Goal: Transaction & Acquisition: Obtain resource

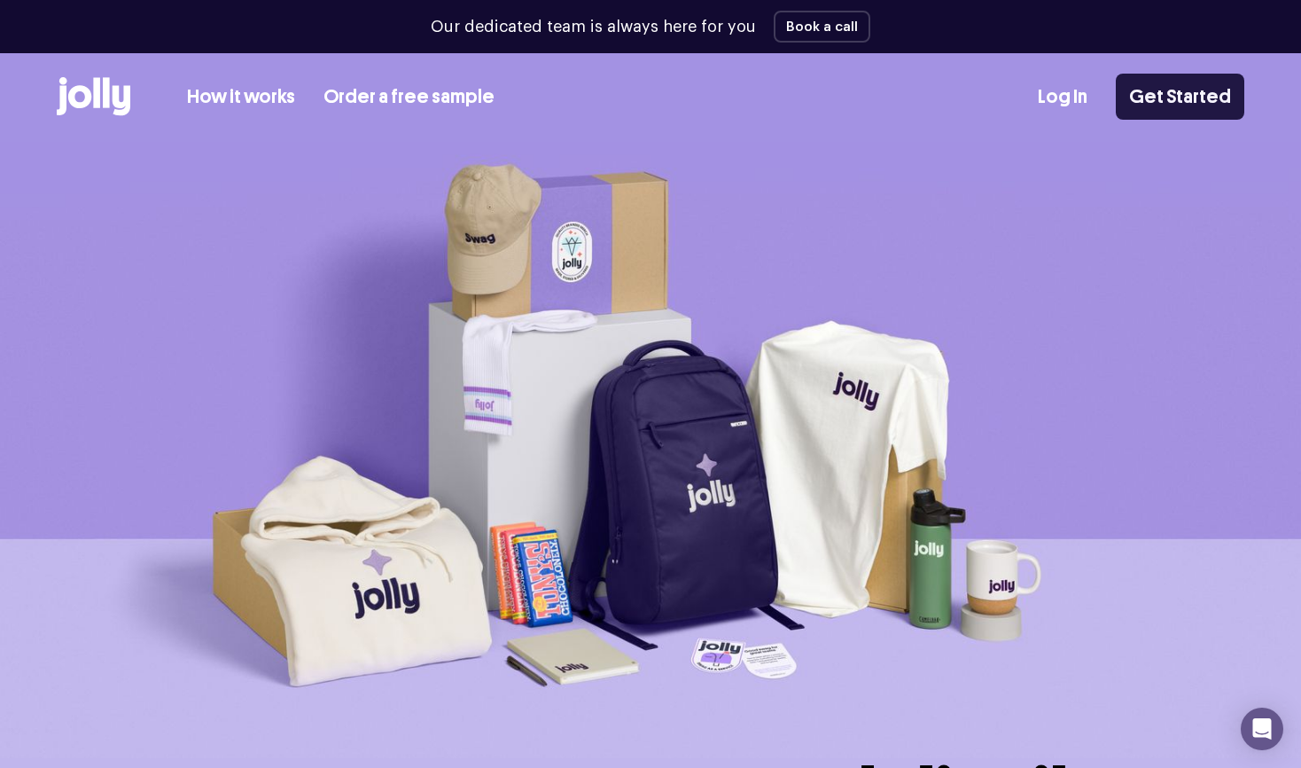
click at [1168, 94] on link "Get Started" at bounding box center [1180, 97] width 129 height 46
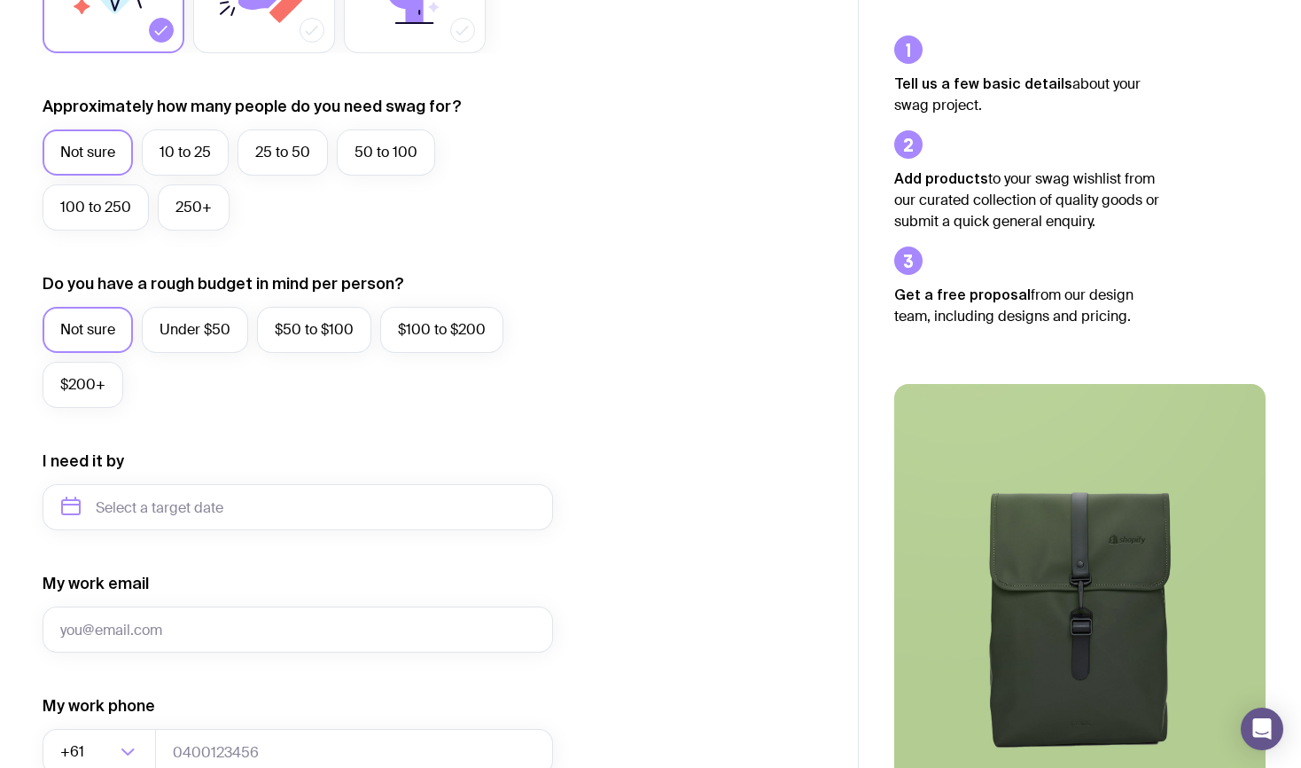
scroll to position [739, 0]
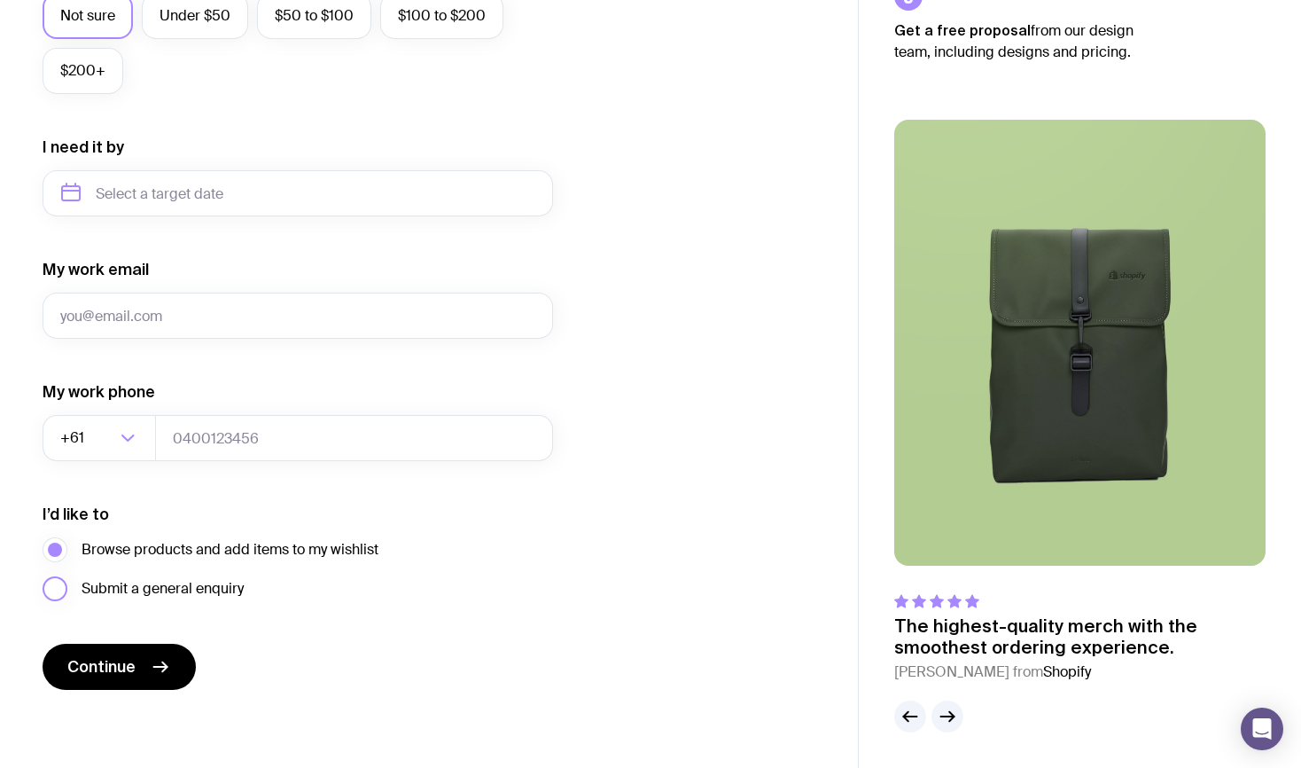
click at [110, 590] on span "Submit a general enquiry" at bounding box center [163, 588] width 162 height 21
click at [0, 0] on input "Submit a general enquiry" at bounding box center [0, 0] width 0 height 0
click at [115, 556] on span "Browse products and add items to my wishlist" at bounding box center [230, 549] width 297 height 21
click at [0, 0] on input "Browse products and add items to my wishlist" at bounding box center [0, 0] width 0 height 0
click at [113, 586] on span "Submit a general enquiry" at bounding box center [163, 588] width 162 height 21
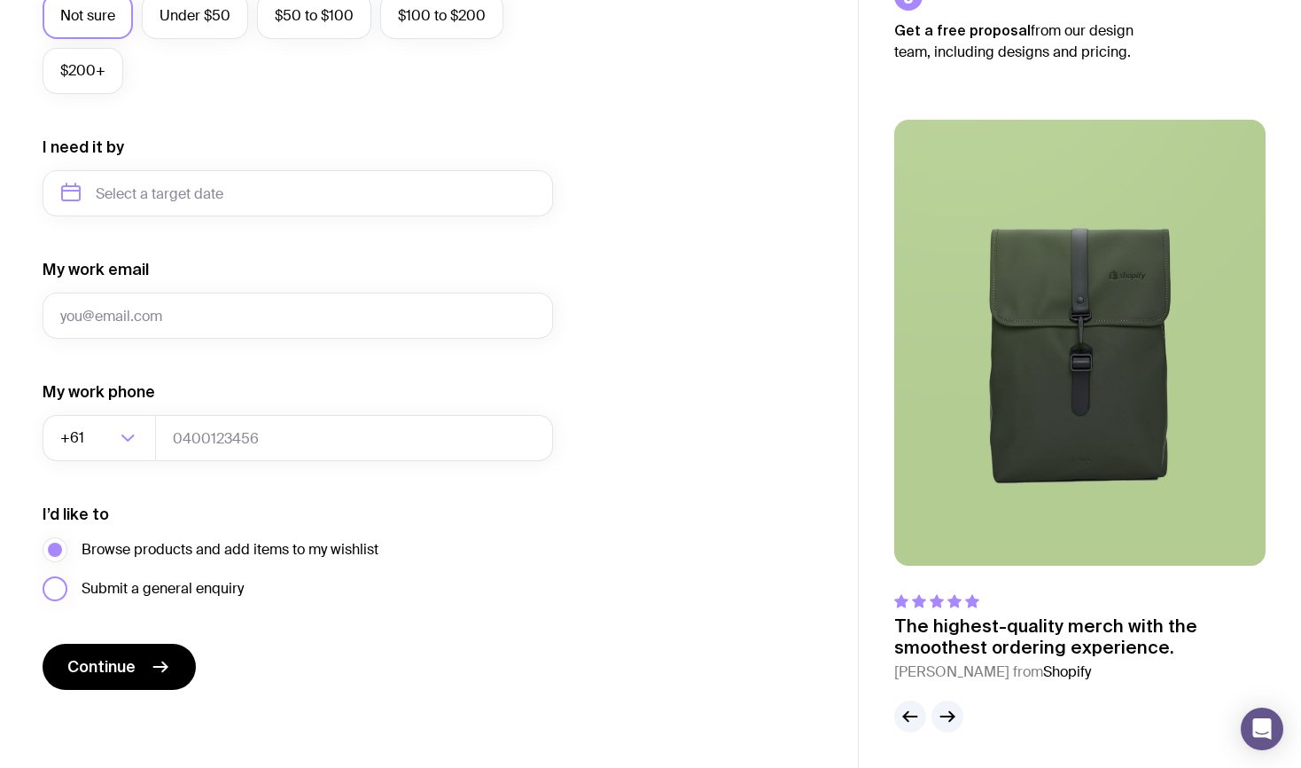
click at [0, 0] on input "Submit a general enquiry" at bounding box center [0, 0] width 0 height 0
click at [122, 550] on span "Browse products and add items to my wishlist" at bounding box center [230, 549] width 297 height 21
click at [0, 0] on input "Browse products and add items to my wishlist" at bounding box center [0, 0] width 0 height 0
click at [236, 582] on span "Submit a general enquiry" at bounding box center [163, 588] width 162 height 21
click at [0, 0] on input "Submit a general enquiry" at bounding box center [0, 0] width 0 height 0
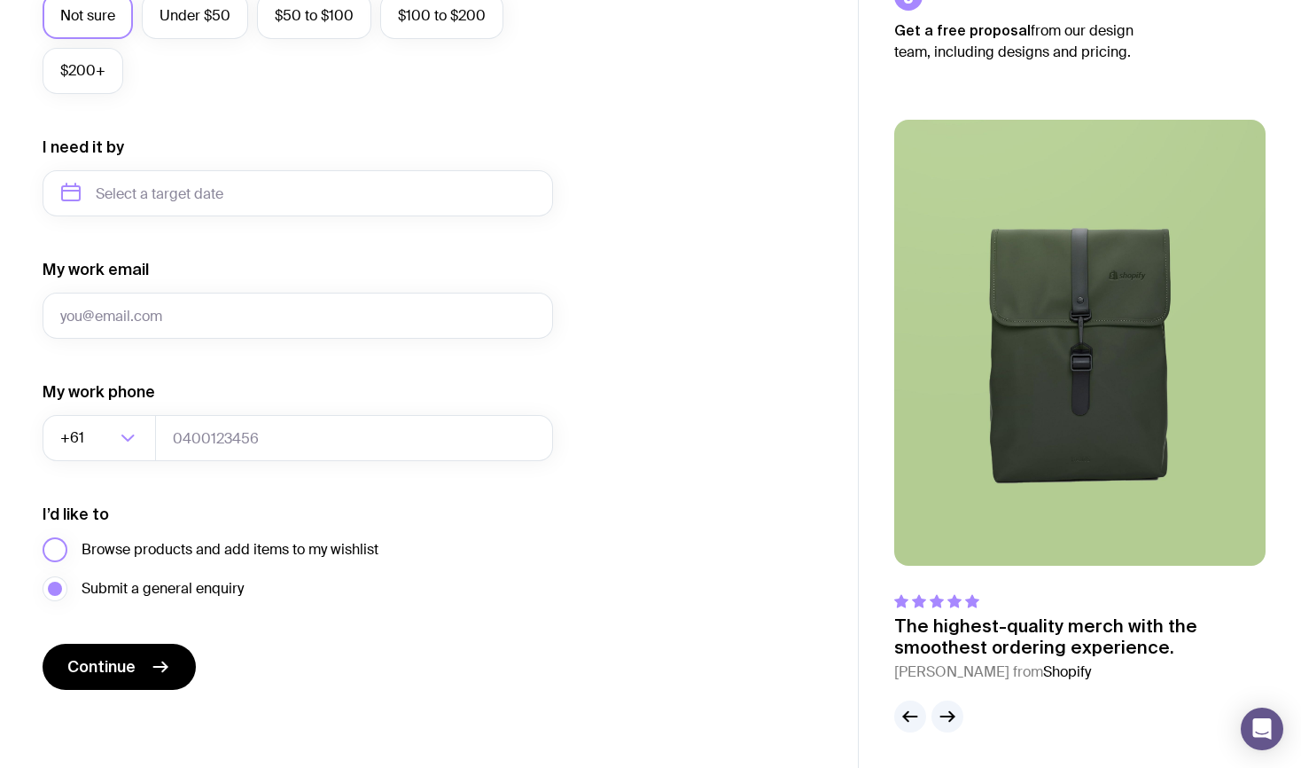
click at [56, 551] on label "Browse products and add items to my wishlist" at bounding box center [211, 549] width 336 height 25
click at [0, 0] on input "Browse products and add items to my wishlist" at bounding box center [0, 0] width 0 height 0
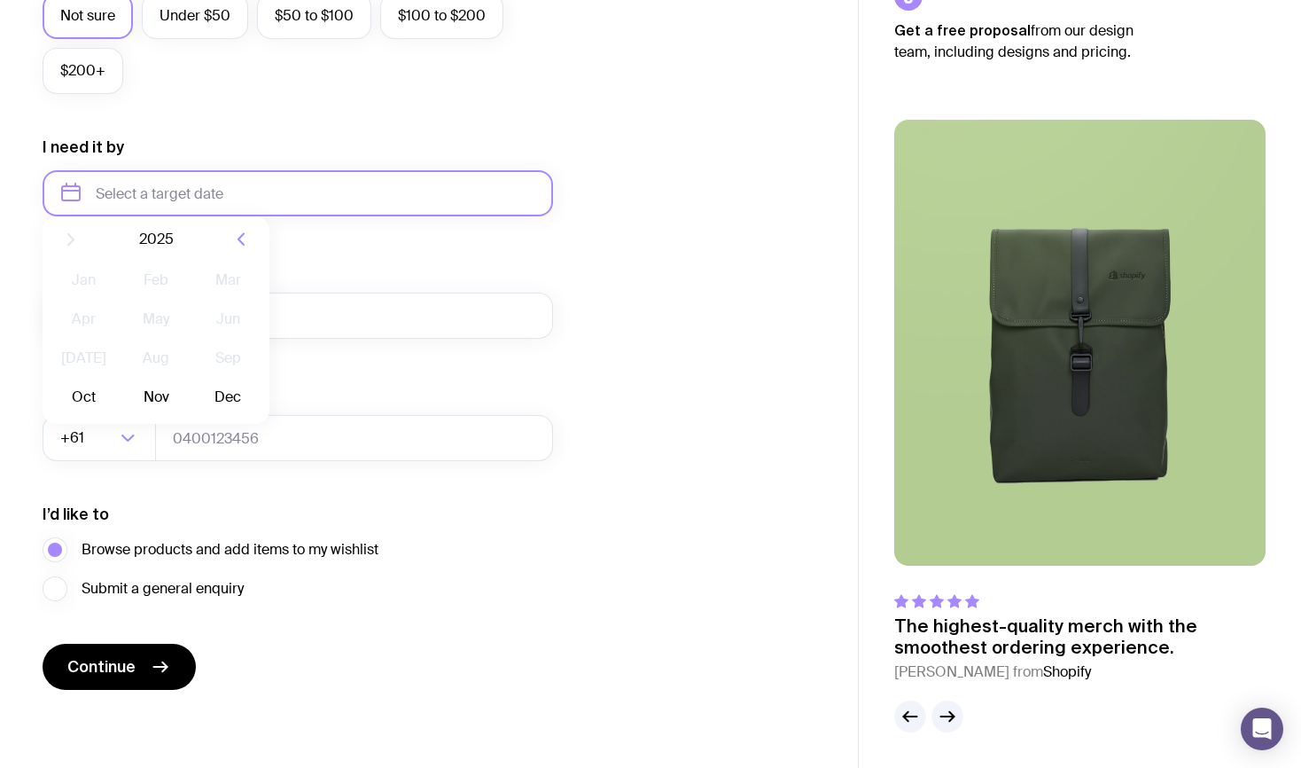
click at [215, 183] on input "text" at bounding box center [298, 193] width 511 height 46
click at [196, 249] on div "2025" at bounding box center [156, 253] width 227 height 46
click at [216, 412] on button "Dec" at bounding box center [228, 411] width 65 height 35
type input "December 2025"
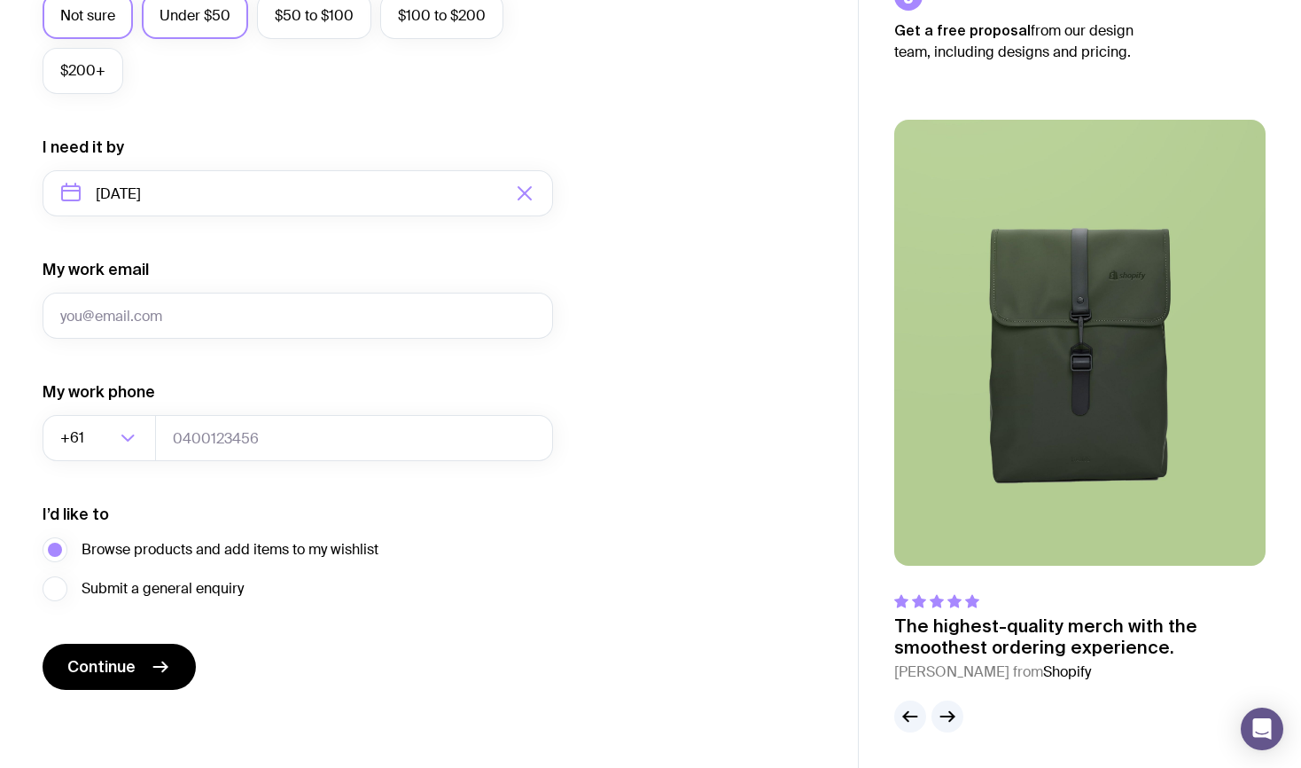
click at [213, 27] on label "Under $50" at bounding box center [195, 16] width 106 height 46
click at [0, 0] on input "Under $50" at bounding box center [0, 0] width 0 height 0
drag, startPoint x: 186, startPoint y: 337, endPoint x: 189, endPoint y: 322, distance: 15.3
click at [186, 337] on input "My work email" at bounding box center [298, 316] width 511 height 46
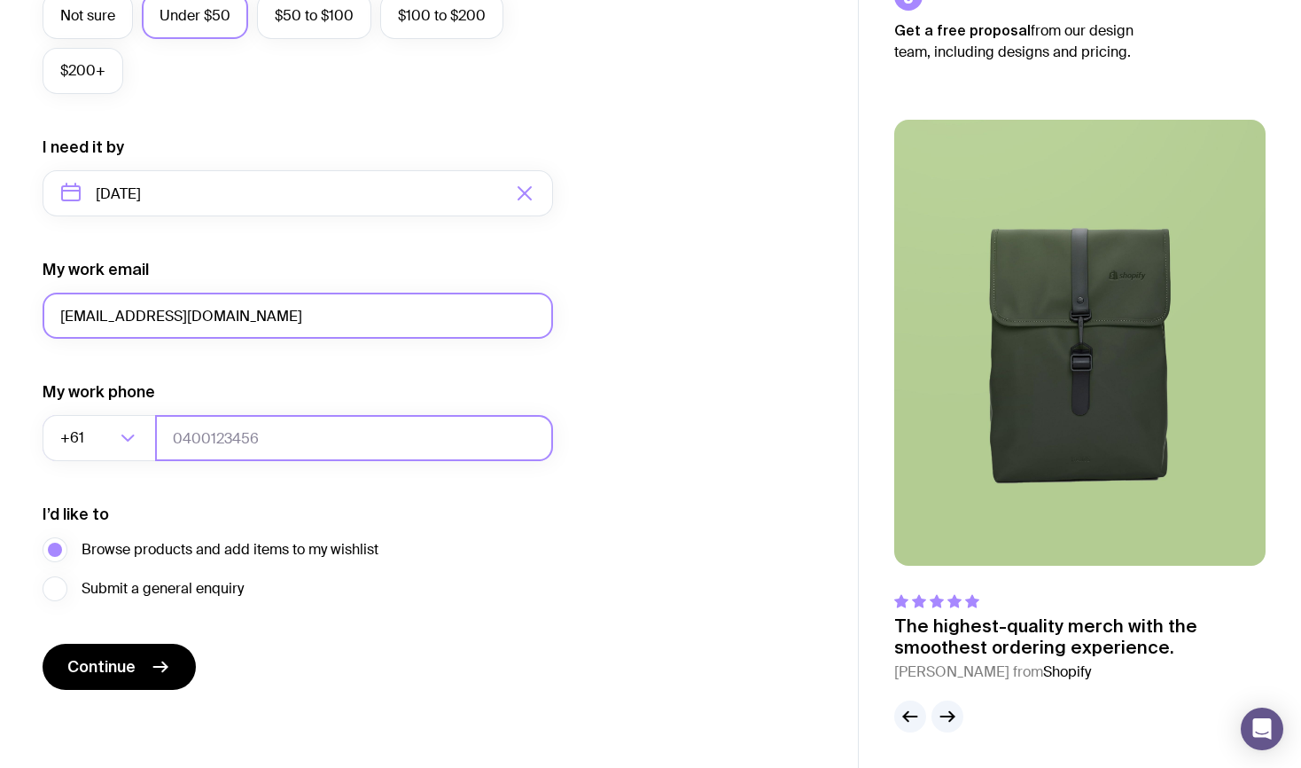
type input "dev+12091003@picketstudio.com"
click at [206, 443] on input "tel" at bounding box center [354, 438] width 398 height 46
type input "0468209283"
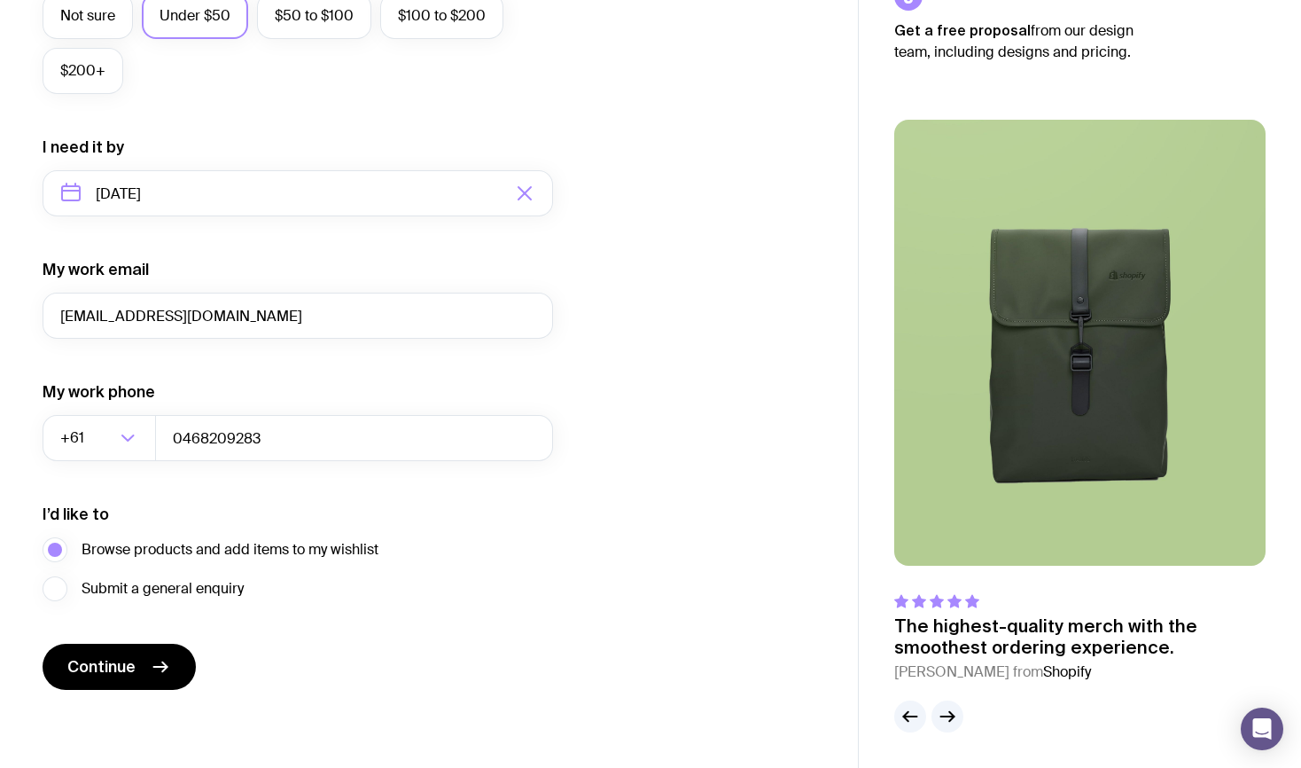
click at [594, 500] on div "I want swag for Customers Team members An event Approximately how many people d…" at bounding box center [429, 111] width 773 height 1158
click at [183, 587] on span "Submit a general enquiry" at bounding box center [163, 588] width 162 height 21
click at [0, 0] on input "Submit a general enquiry" at bounding box center [0, 0] width 0 height 0
click at [59, 556] on label "Browse products and add items to my wishlist" at bounding box center [211, 549] width 336 height 25
click at [0, 0] on input "Browse products and add items to my wishlist" at bounding box center [0, 0] width 0 height 0
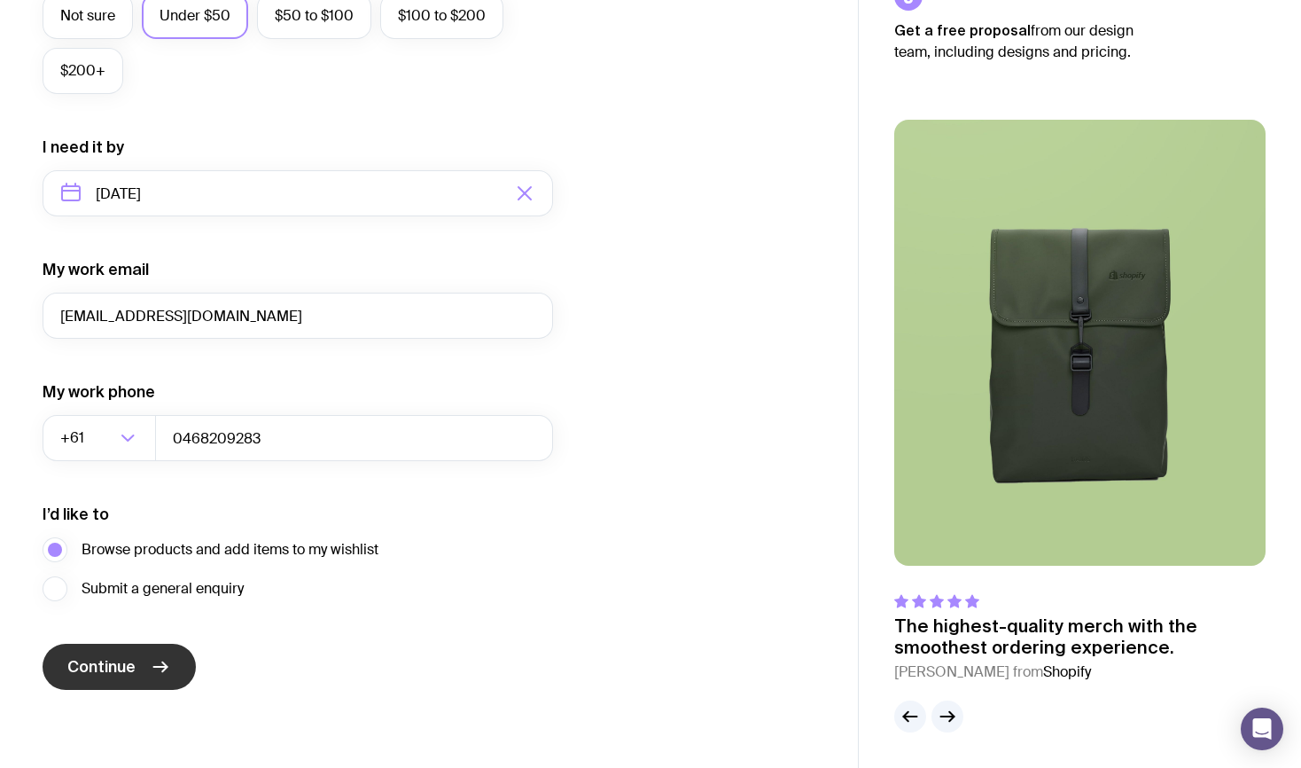
click at [141, 660] on button "Continue" at bounding box center [119, 667] width 153 height 46
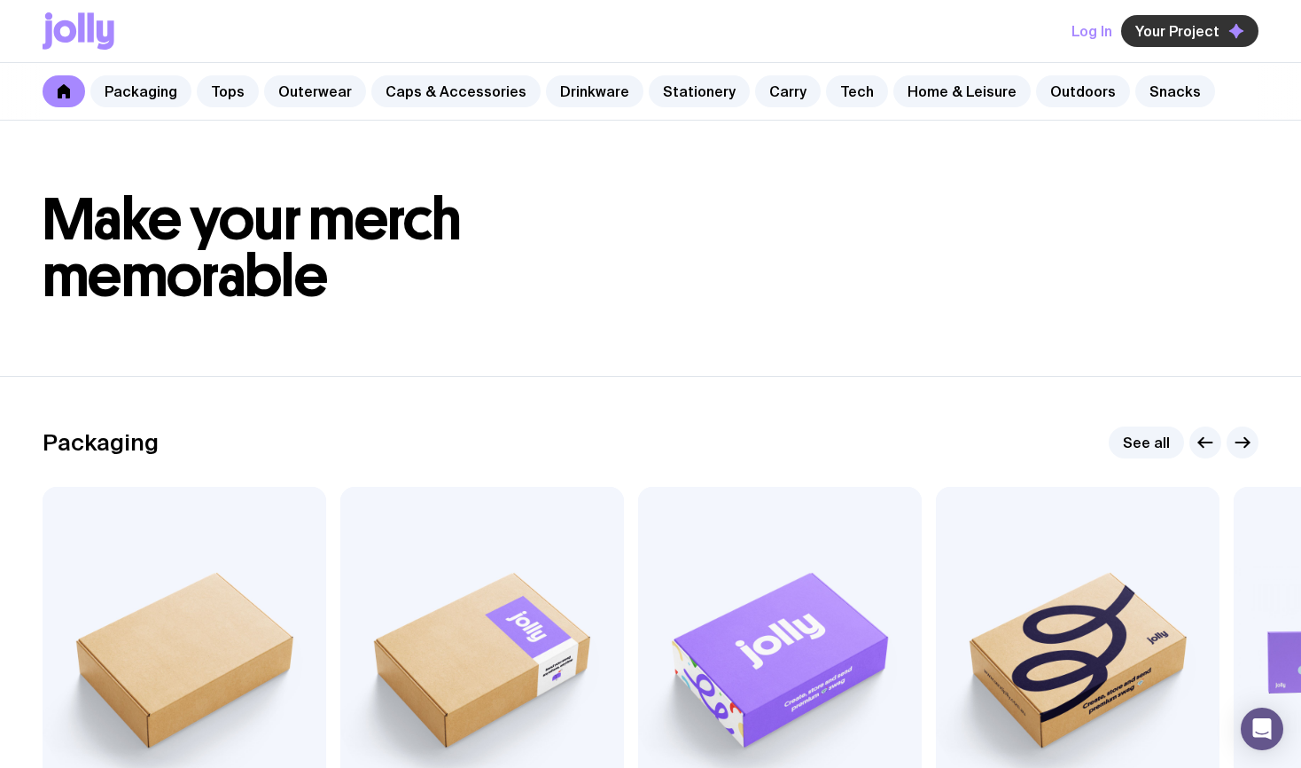
click at [1188, 37] on span "Your Project" at bounding box center [1178, 31] width 84 height 18
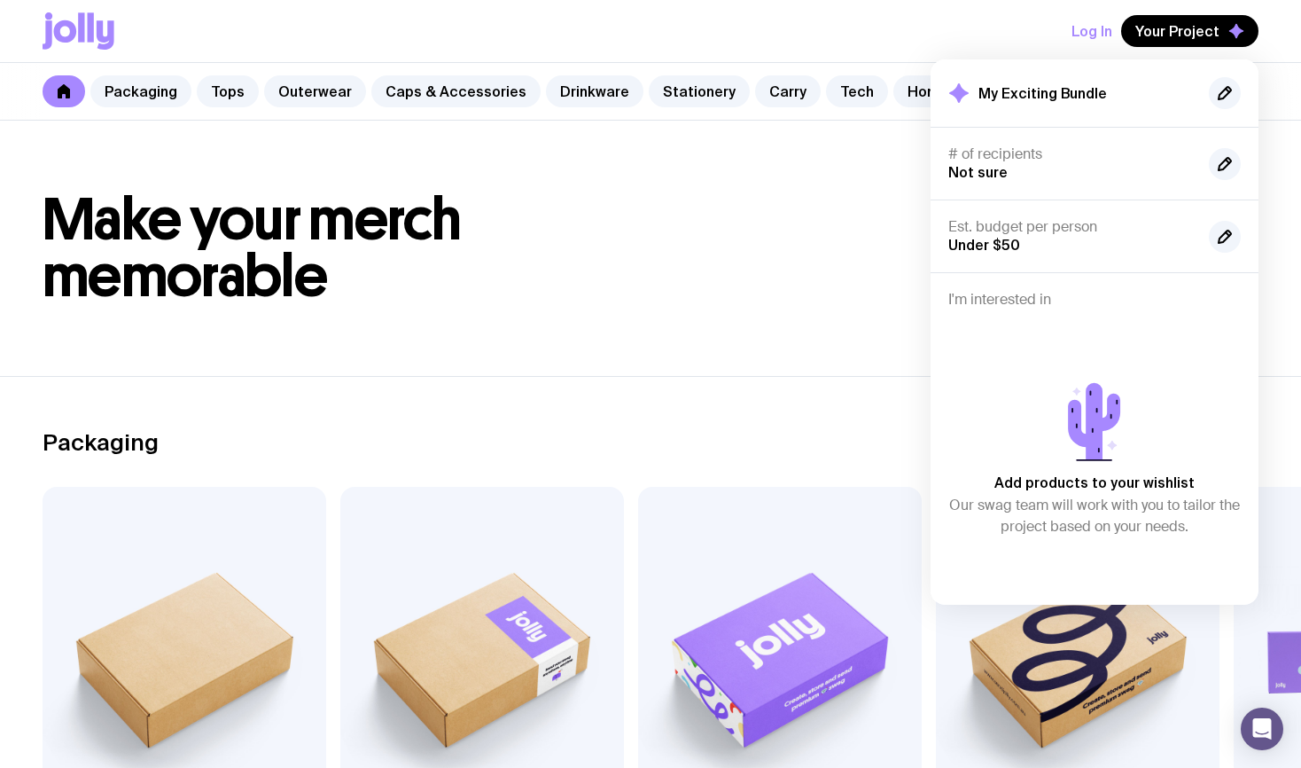
click at [1040, 329] on div "Add products to your wishlist Our swag team will work with you to tailor the pr…" at bounding box center [1095, 455] width 293 height 264
click at [632, 450] on div "Packaging See all" at bounding box center [651, 442] width 1216 height 32
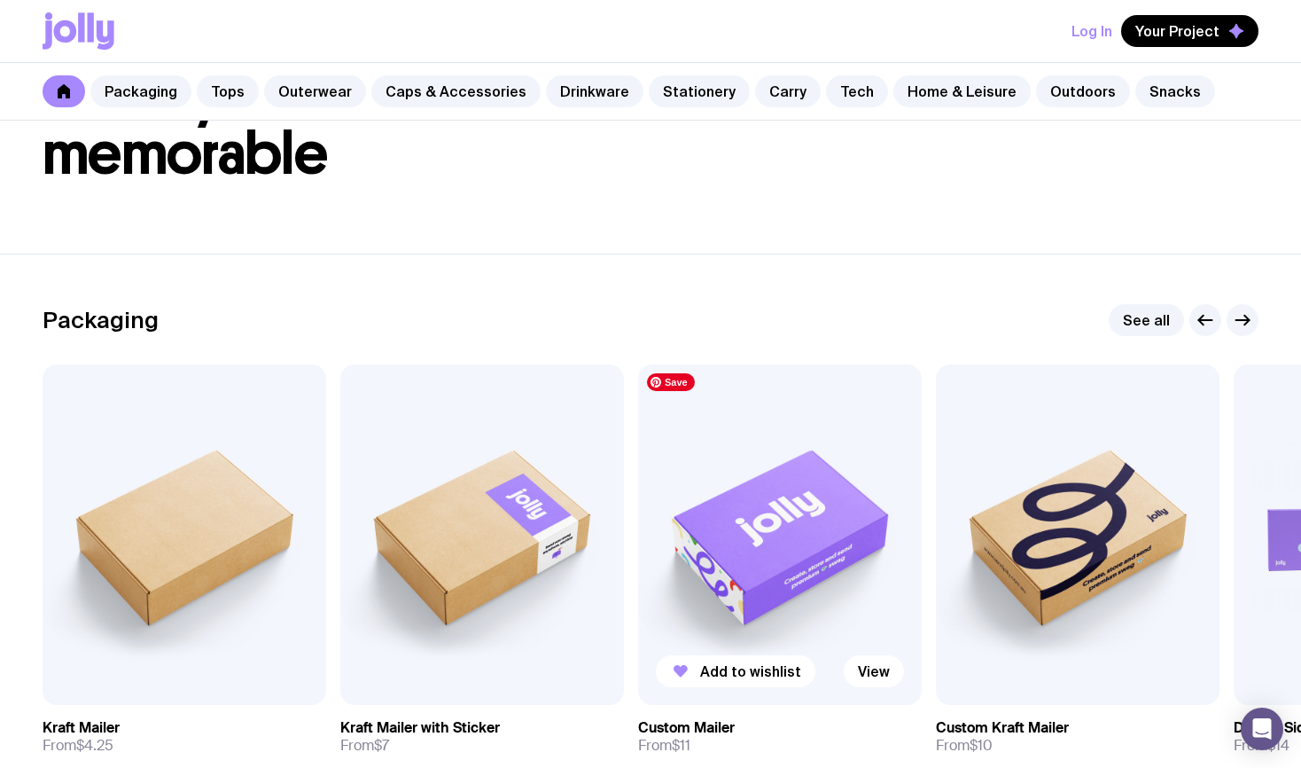
scroll to position [145, 0]
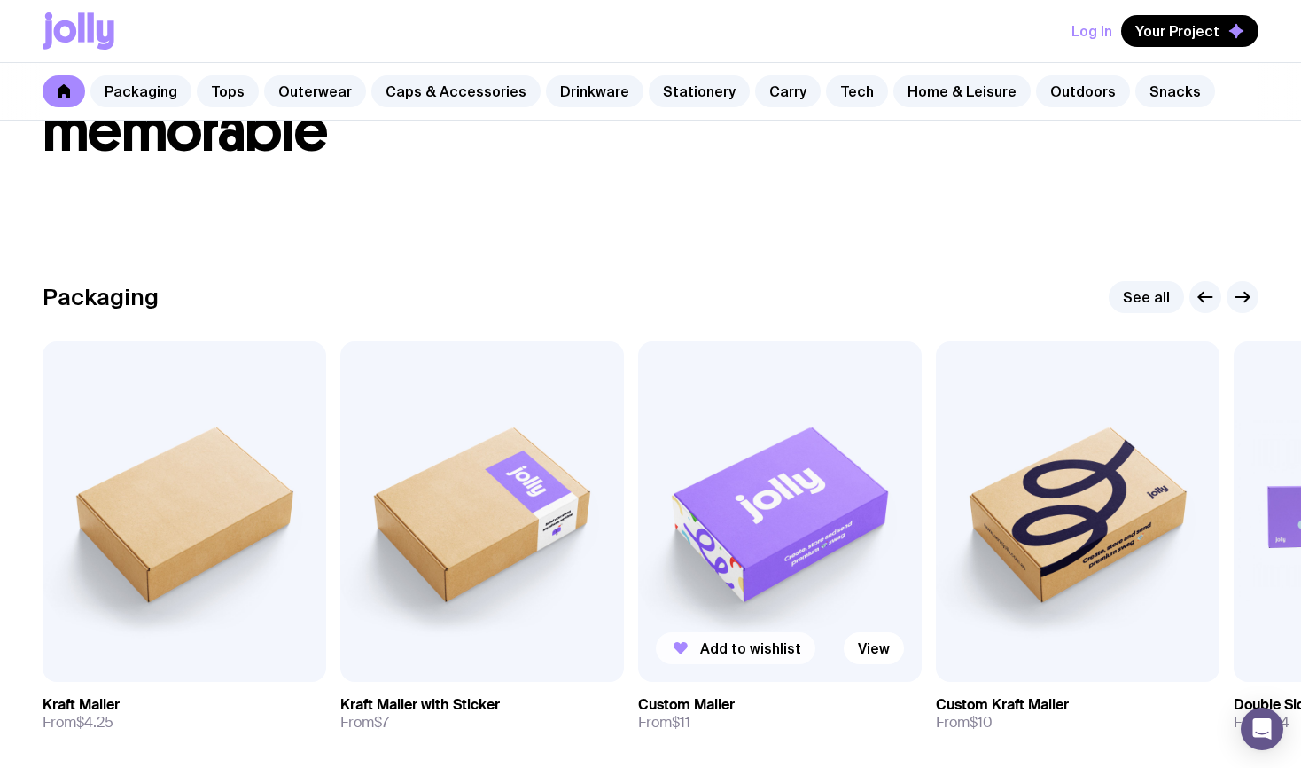
click at [777, 651] on span "Add to wishlist" at bounding box center [750, 648] width 101 height 18
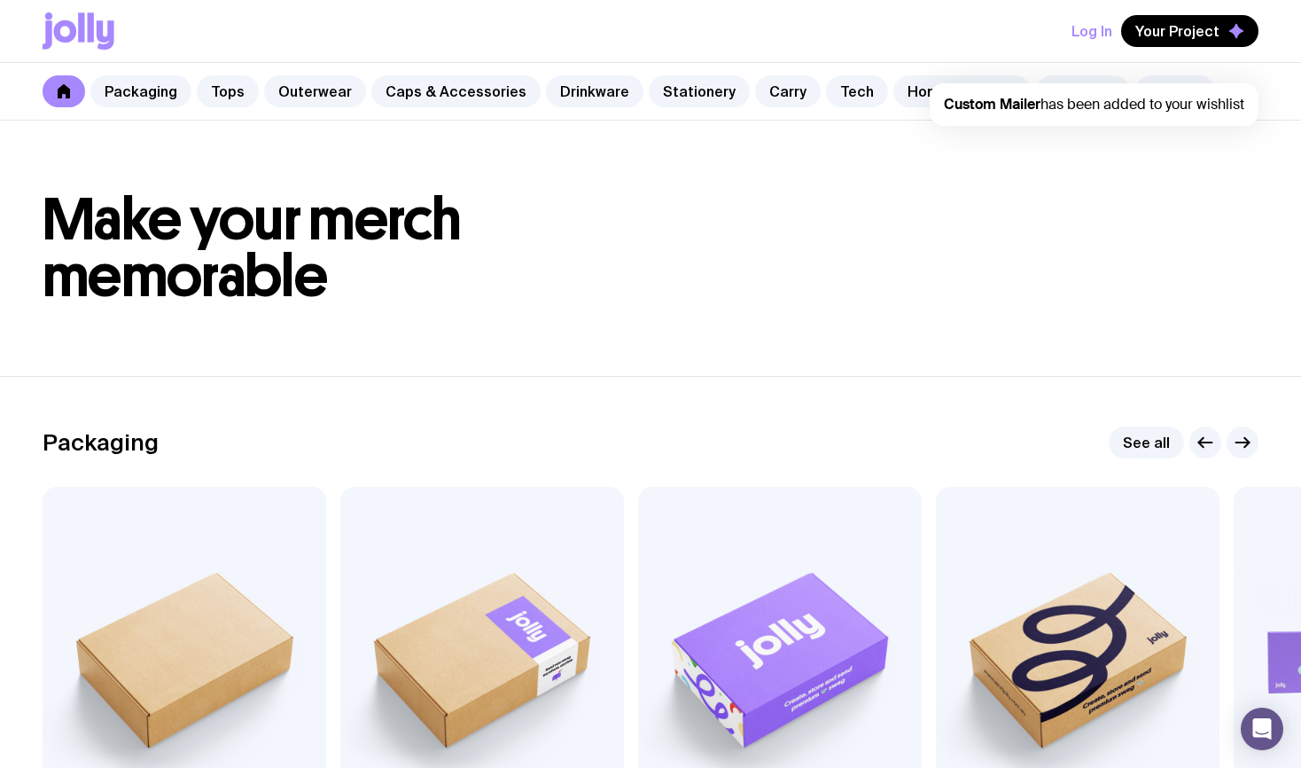
scroll to position [0, 0]
click at [1188, 37] on span "Your Project" at bounding box center [1178, 31] width 84 height 18
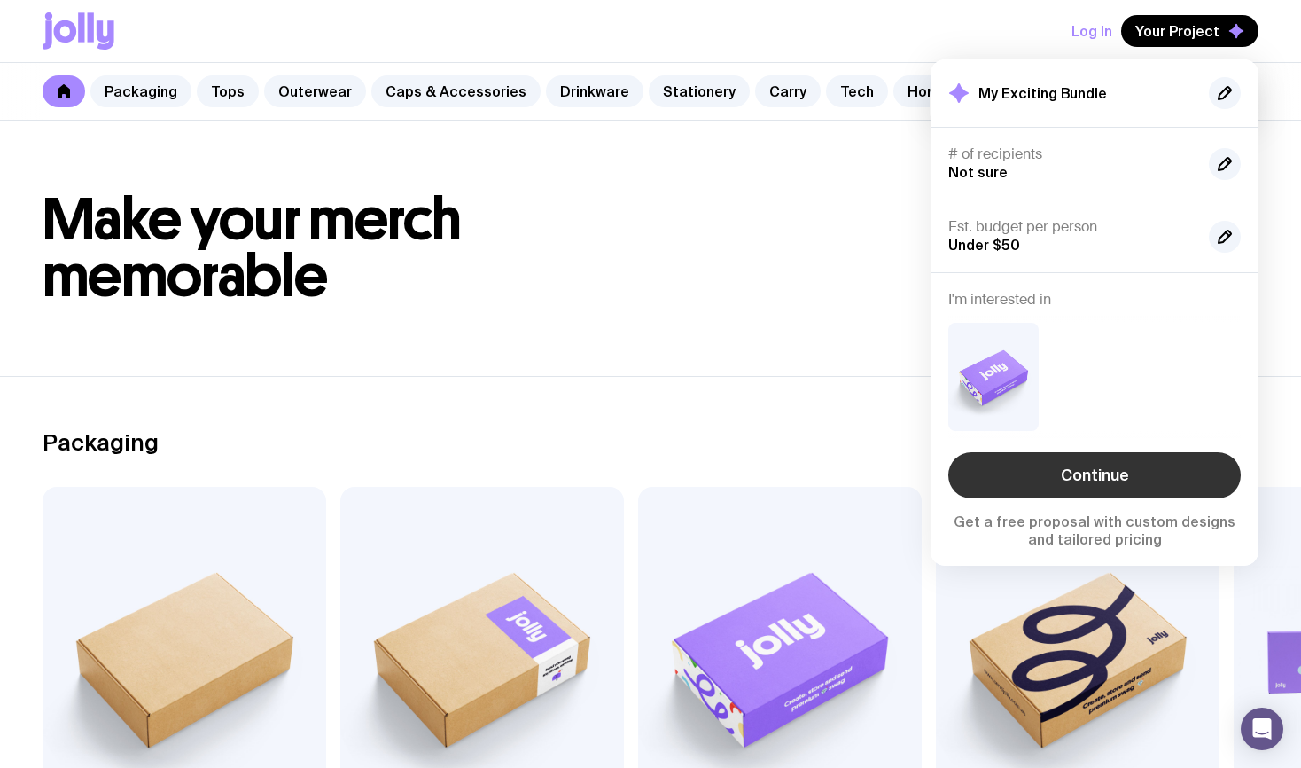
click at [1101, 475] on link "Continue" at bounding box center [1095, 475] width 293 height 46
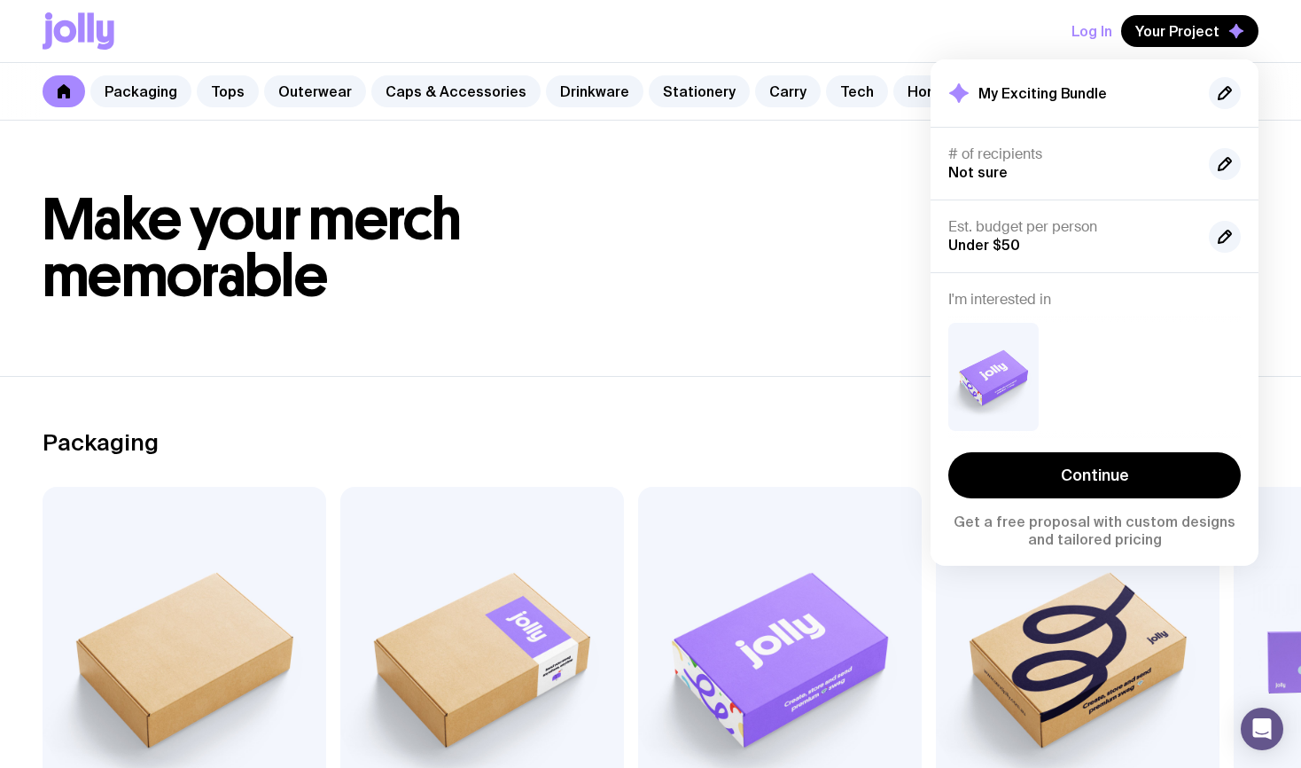
click at [767, 328] on header "Make your merch memorable" at bounding box center [650, 248] width 1301 height 255
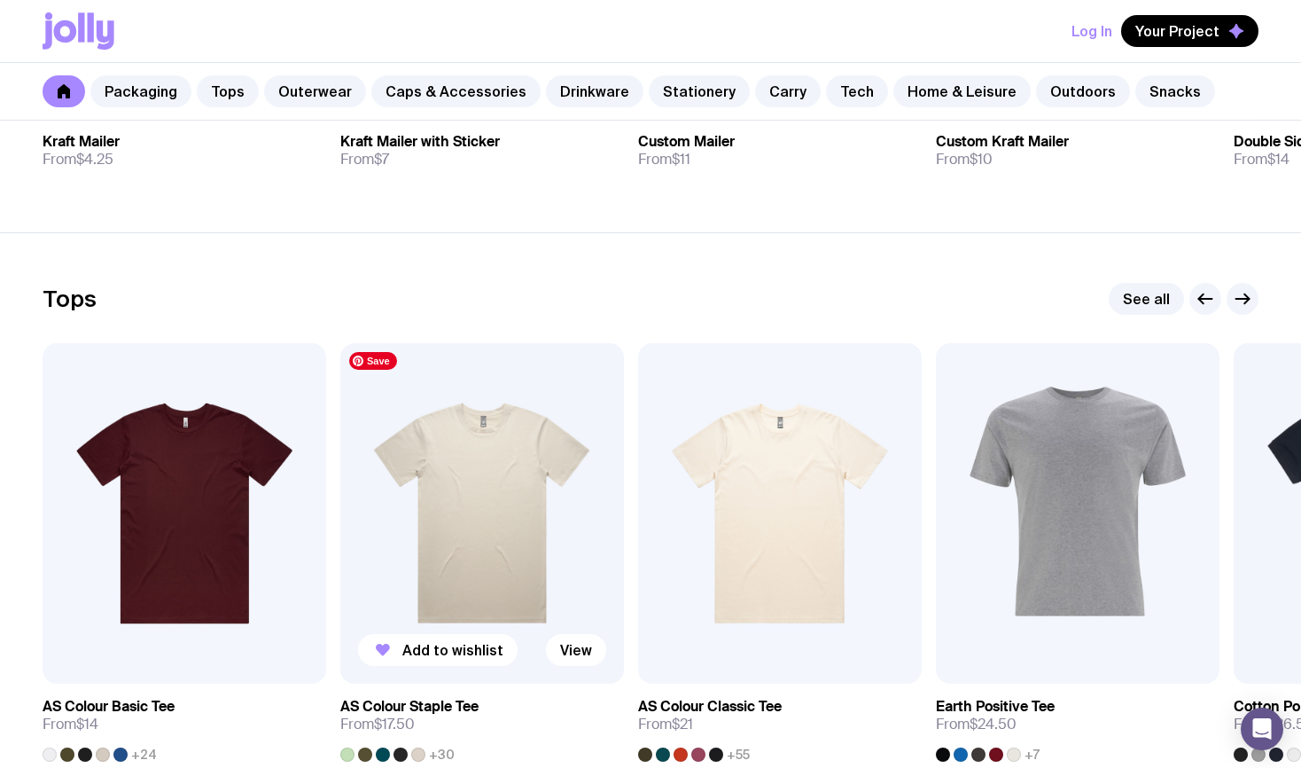
scroll to position [744, 0]
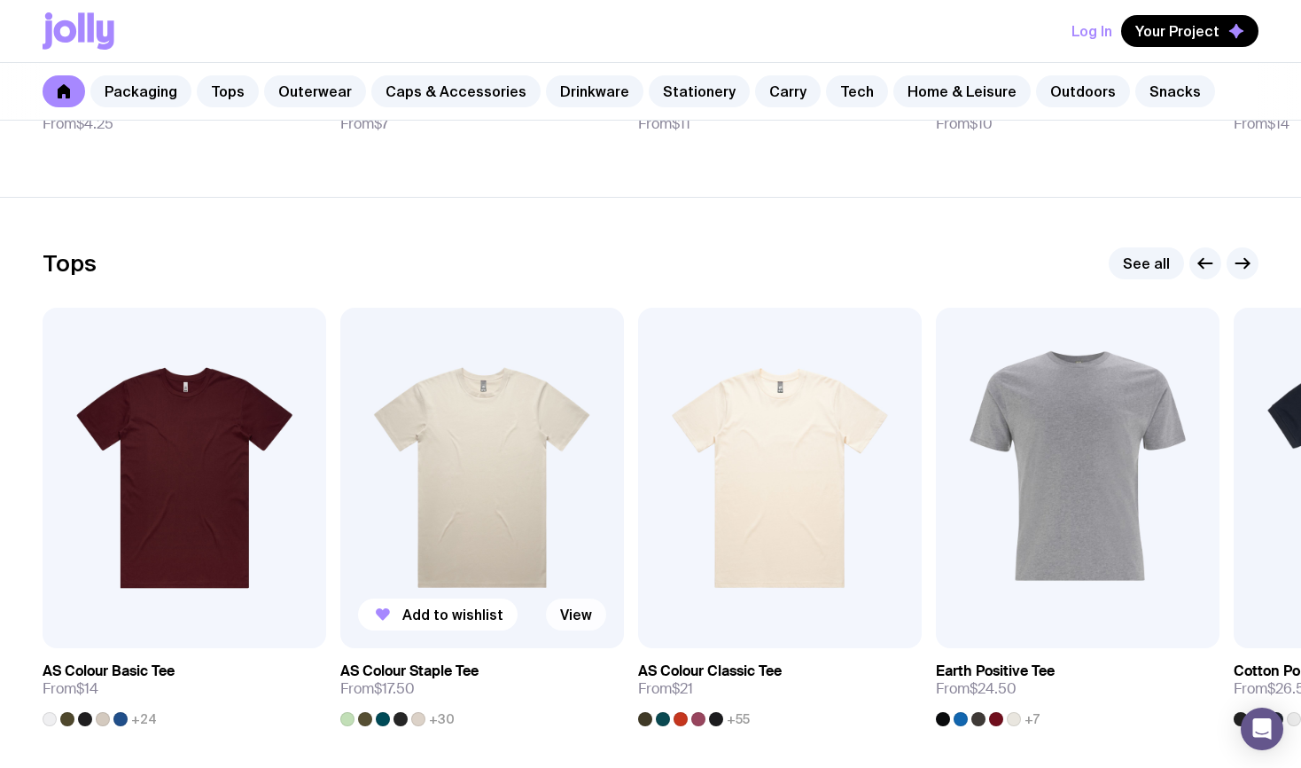
click at [582, 608] on link "View" at bounding box center [576, 614] width 60 height 32
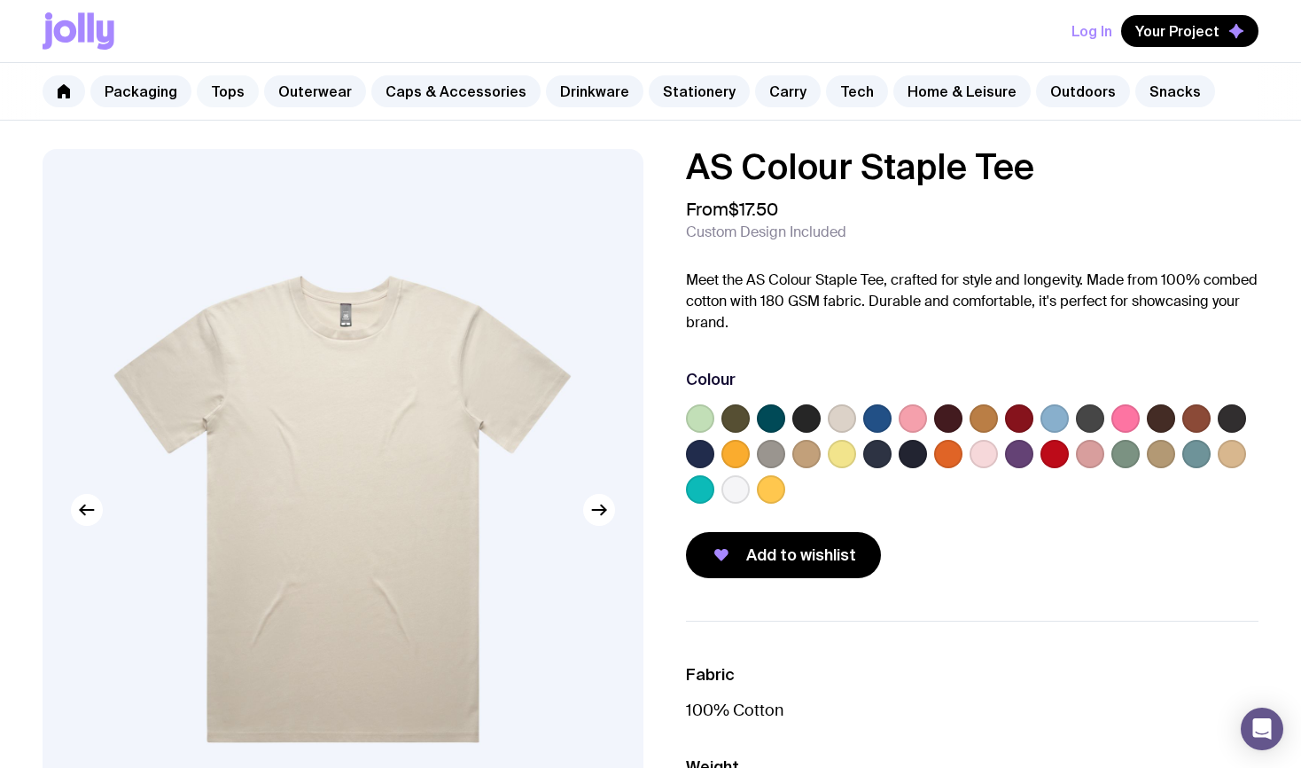
click at [216, 96] on link "Tops" at bounding box center [228, 91] width 62 height 32
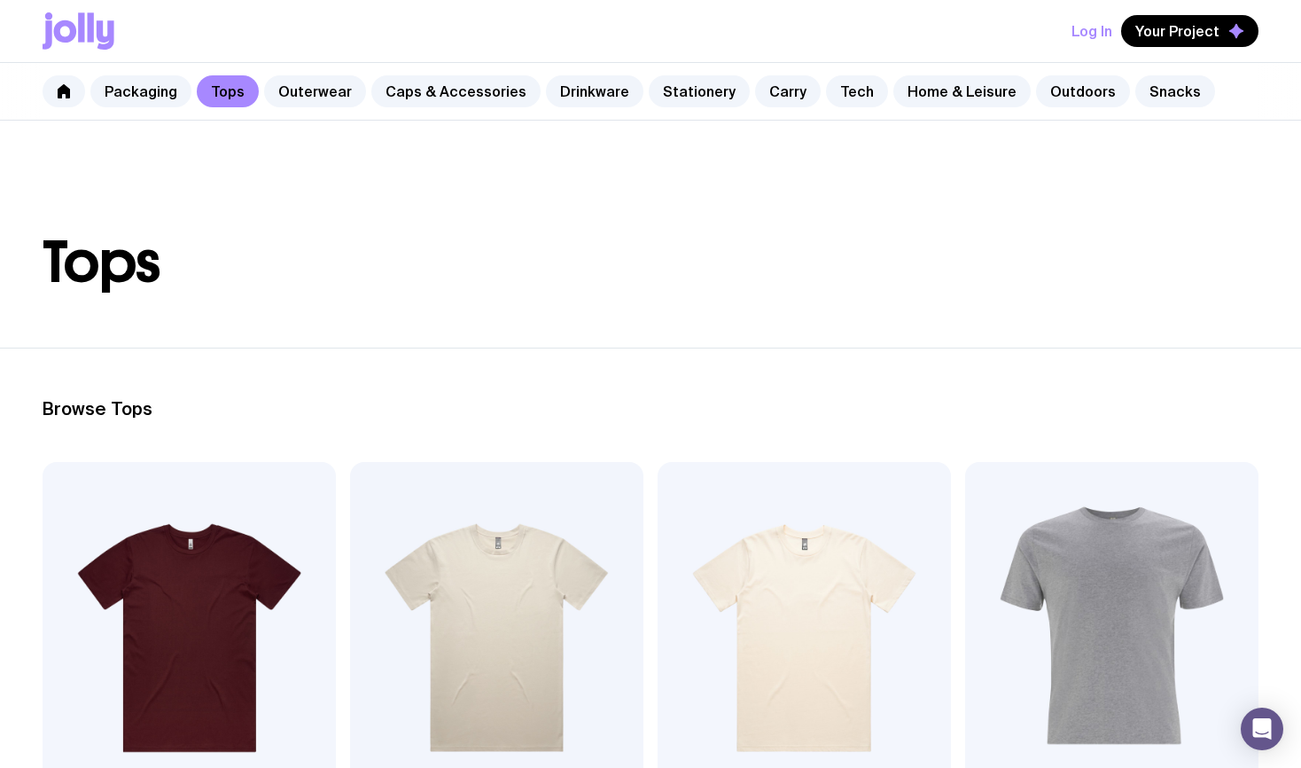
scroll to position [16, 0]
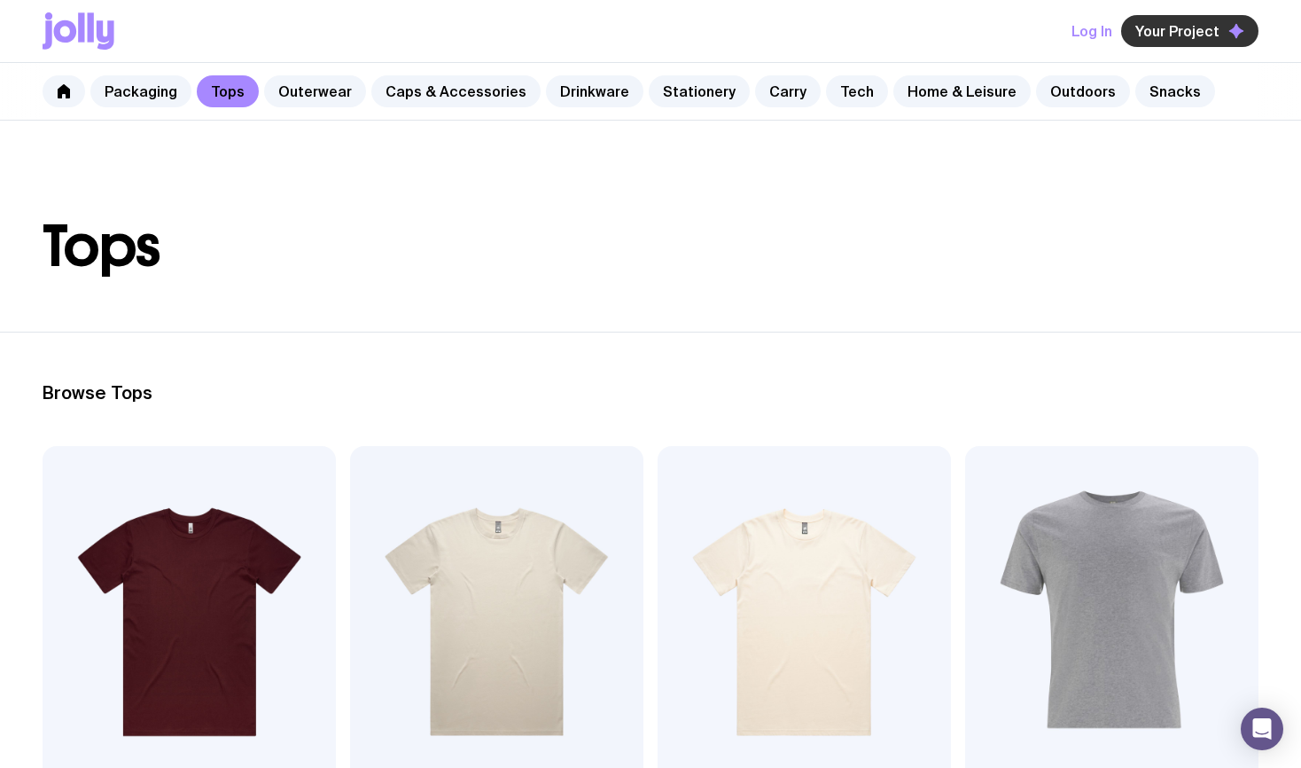
click at [1207, 28] on span "Your Project" at bounding box center [1178, 31] width 84 height 18
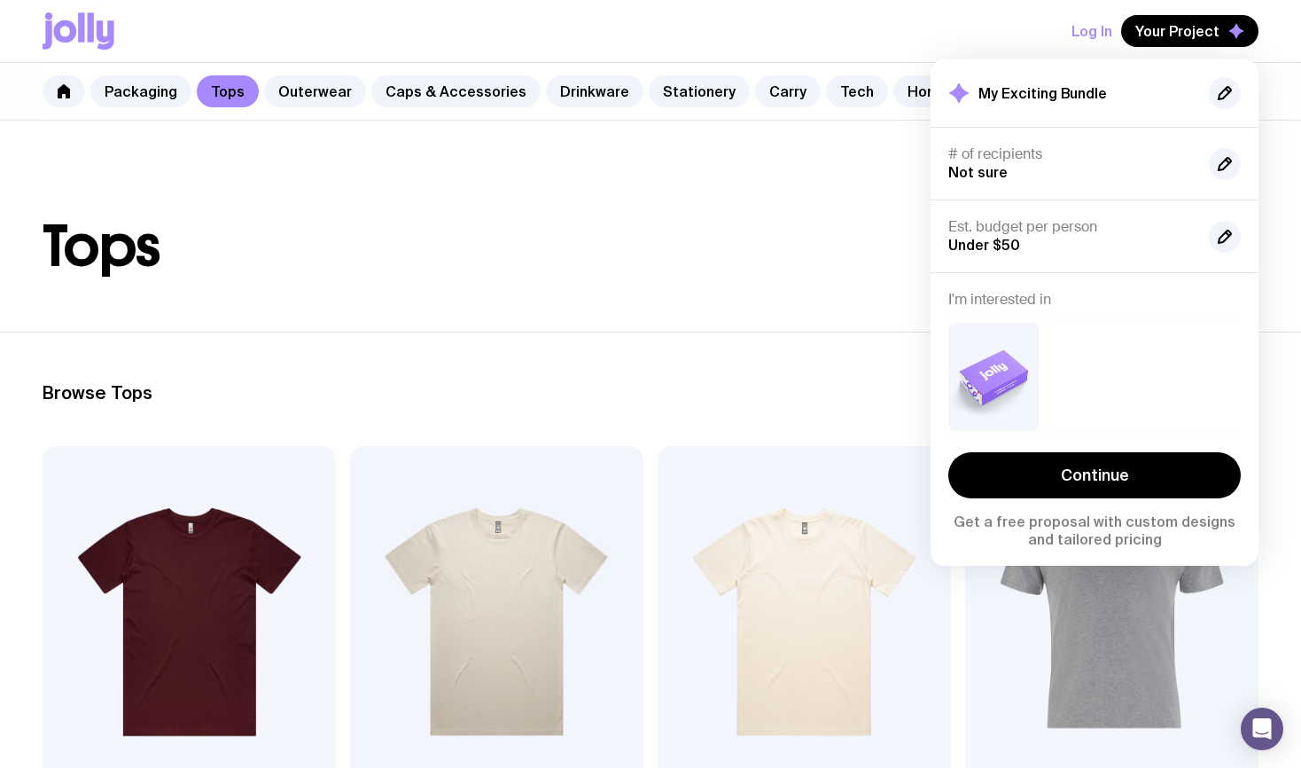
scroll to position [17, 0]
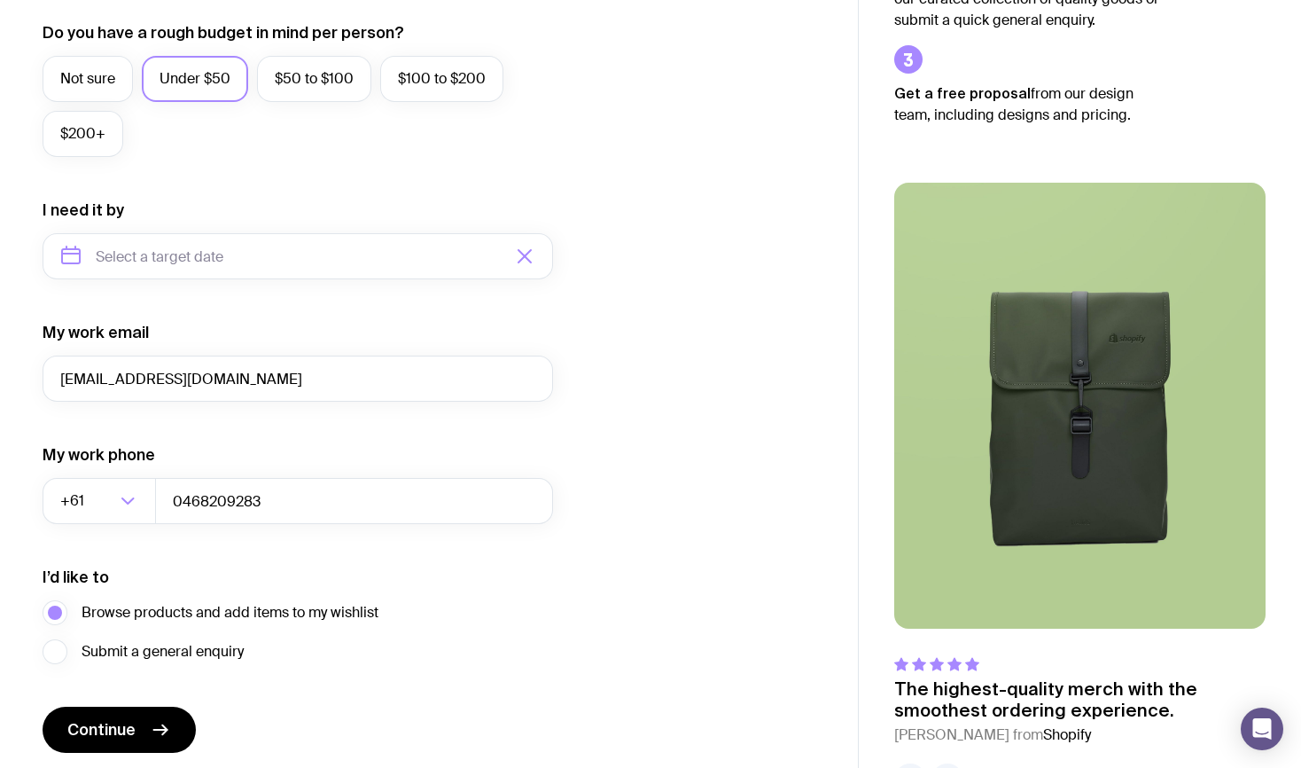
scroll to position [739, 0]
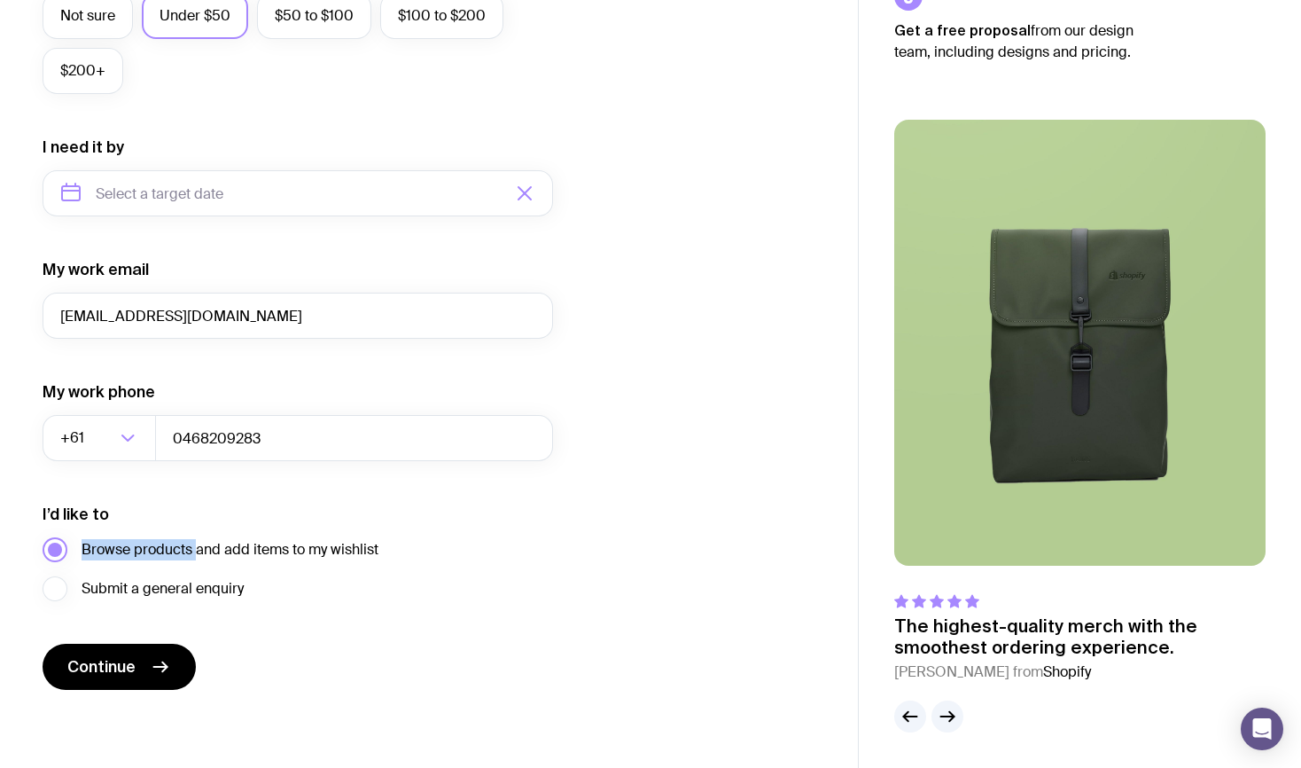
drag, startPoint x: 85, startPoint y: 552, endPoint x: 197, endPoint y: 553, distance: 111.7
click at [197, 553] on span "Browse products and add items to my wishlist" at bounding box center [230, 549] width 297 height 21
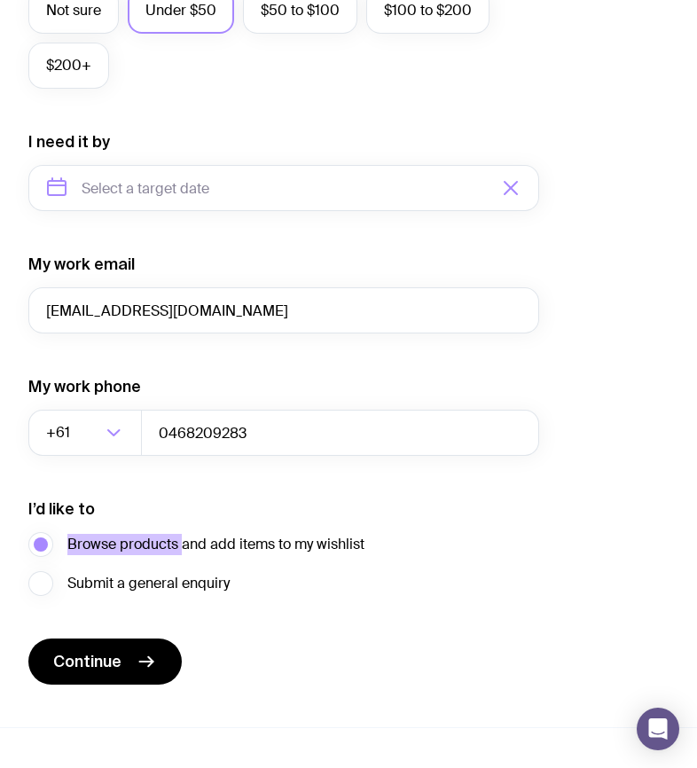
scroll to position [960, 0]
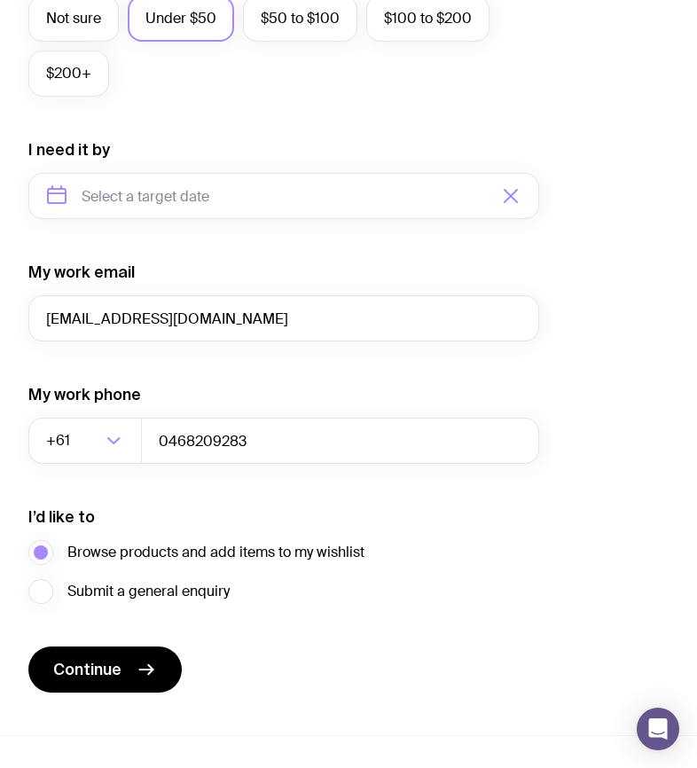
click at [191, 631] on form "I want swag for Customers Team members An event Approximately how many people d…" at bounding box center [283, 114] width 511 height 1158
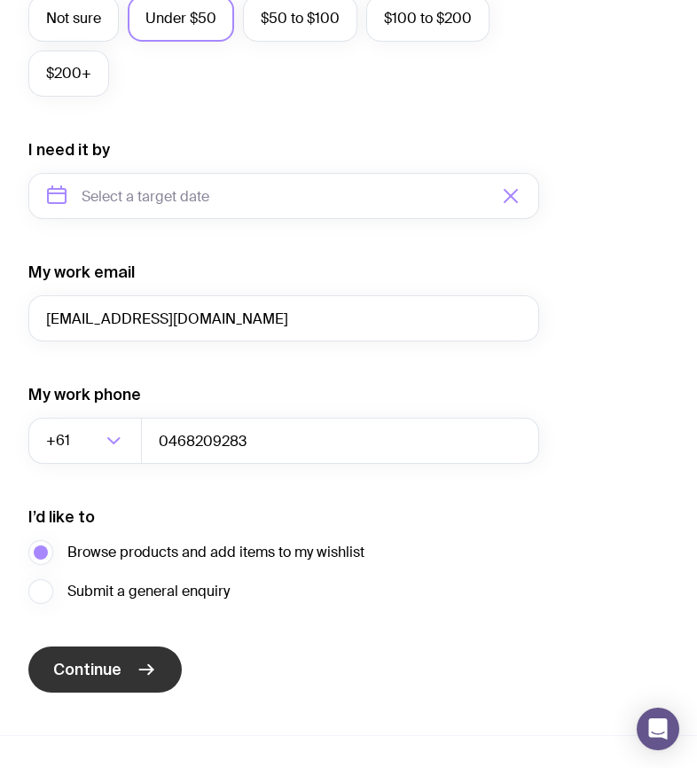
click at [137, 662] on icon "submit" at bounding box center [146, 669] width 21 height 21
